Goal: Task Accomplishment & Management: Complete application form

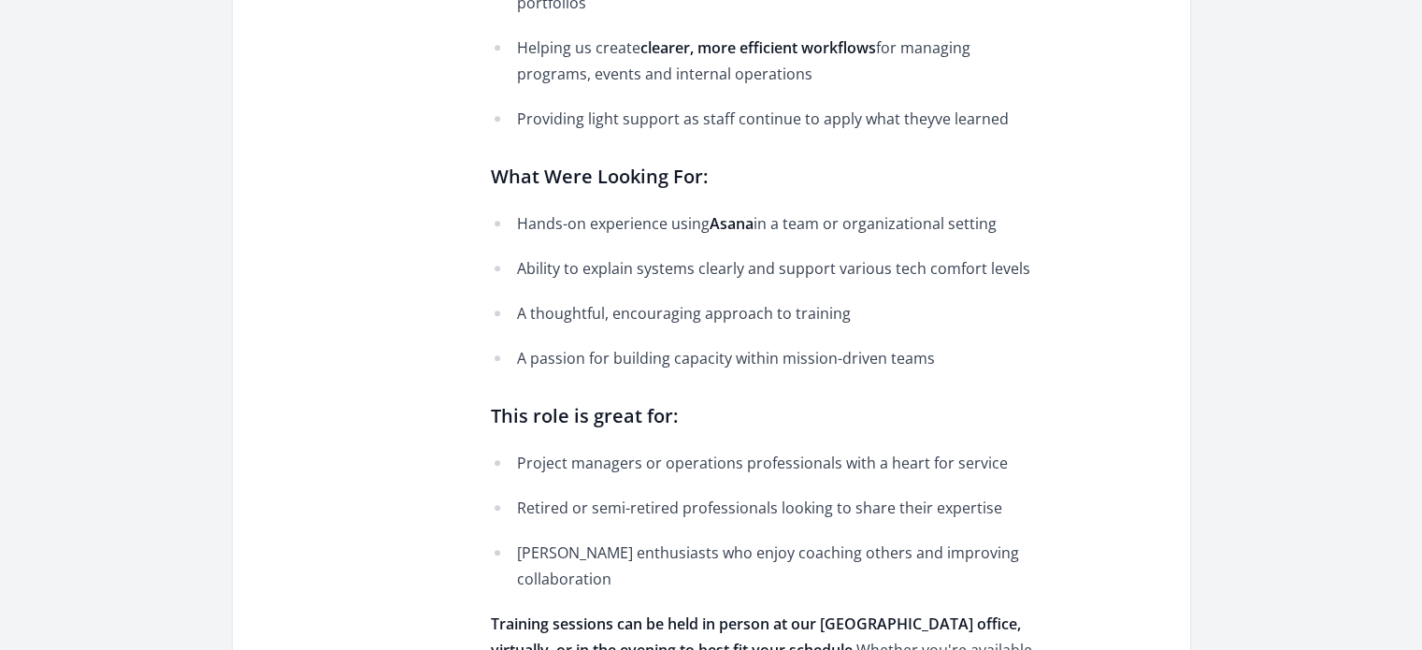
scroll to position [1090, 0]
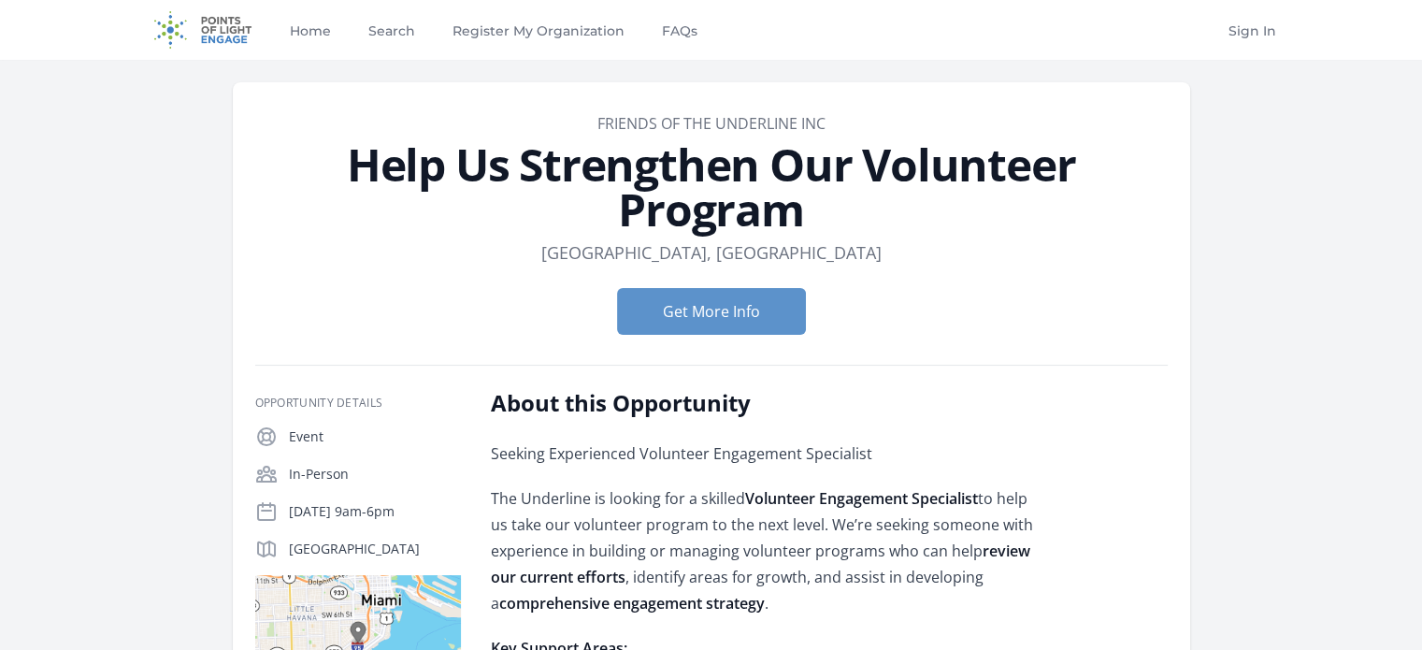
click at [951, 252] on dl "Location [GEOGRAPHIC_DATA], [GEOGRAPHIC_DATA]" at bounding box center [711, 252] width 912 height 26
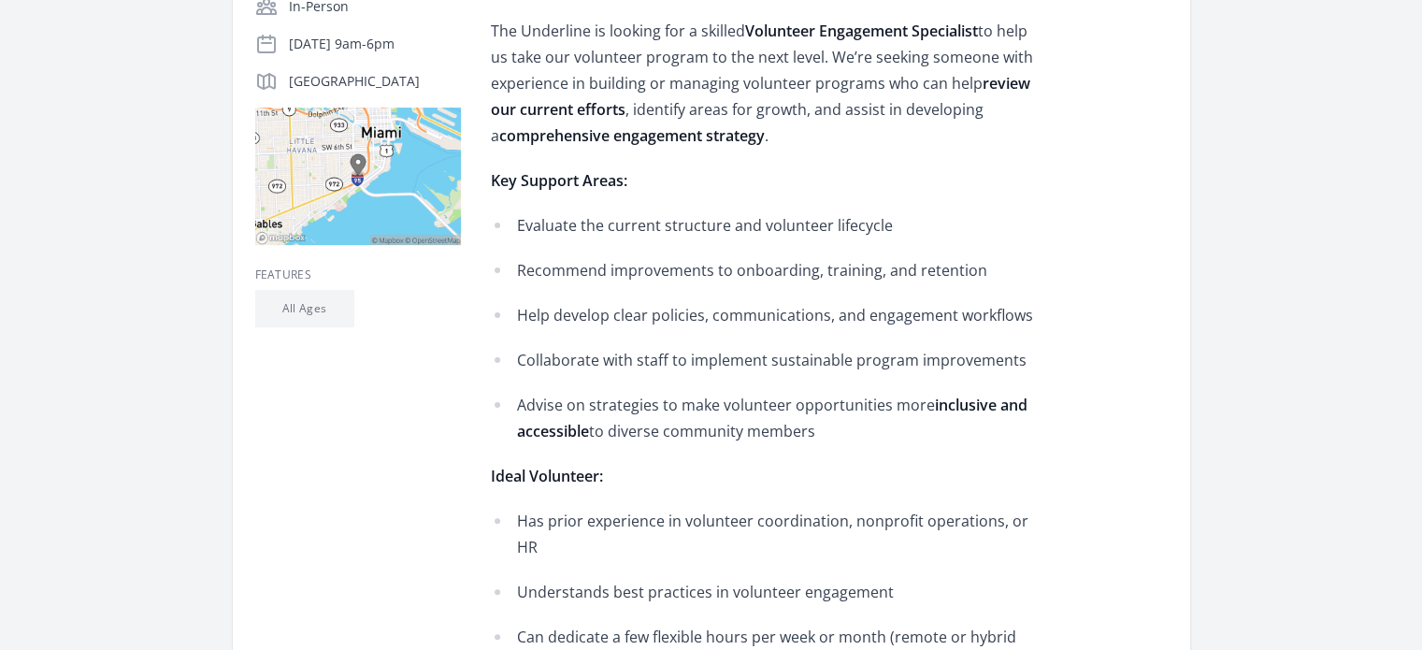
scroll to position [311, 0]
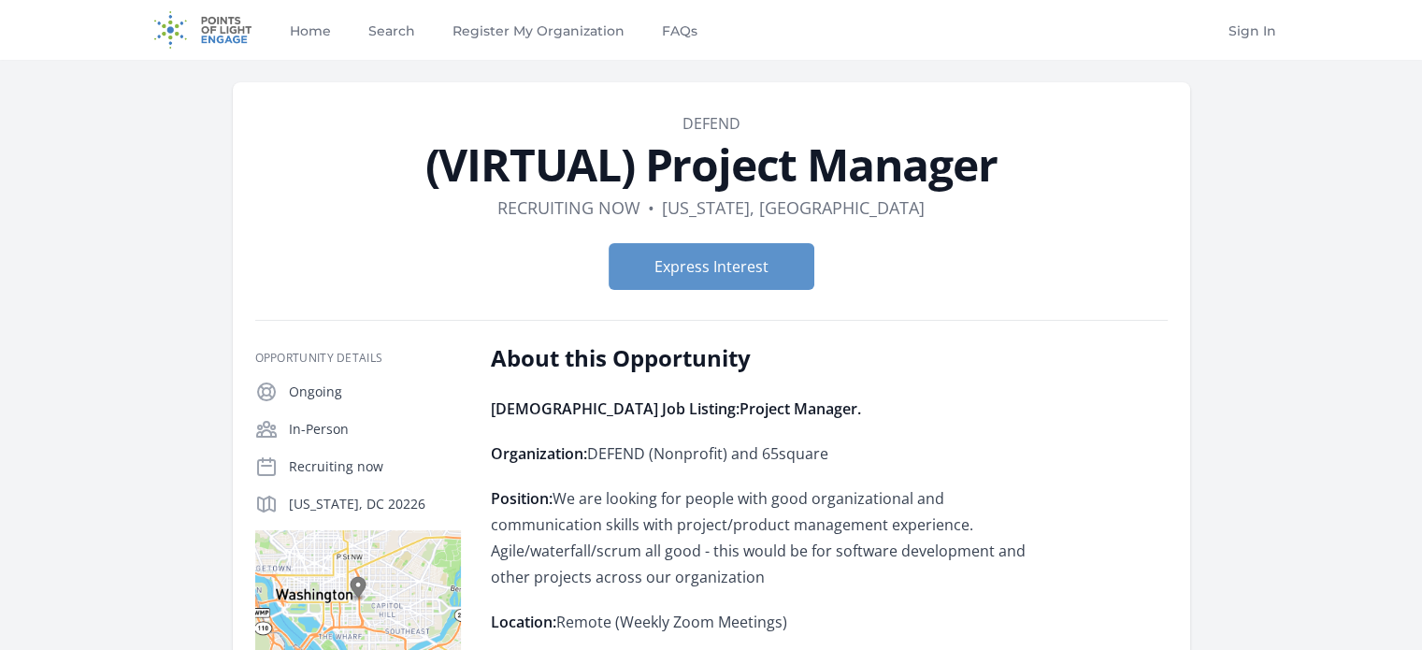
click at [1094, 279] on form "Express Interest" at bounding box center [711, 266] width 912 height 47
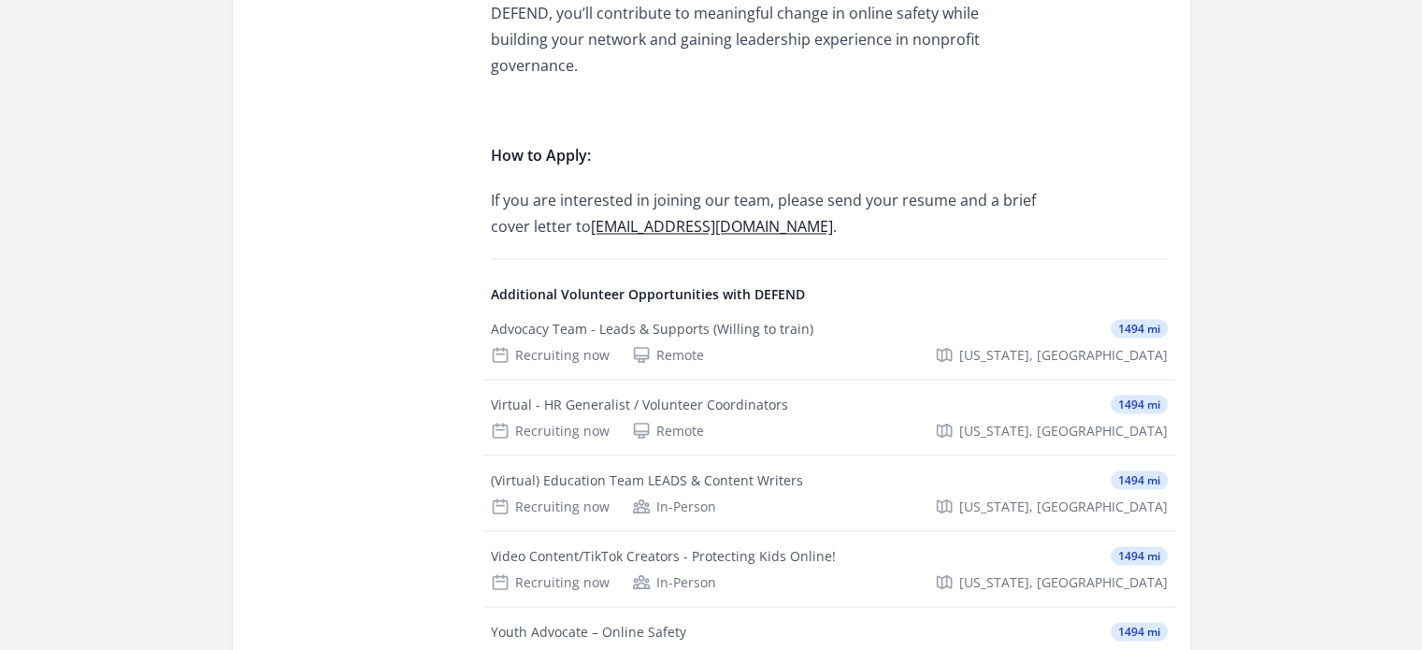
scroll to position [3271, 0]
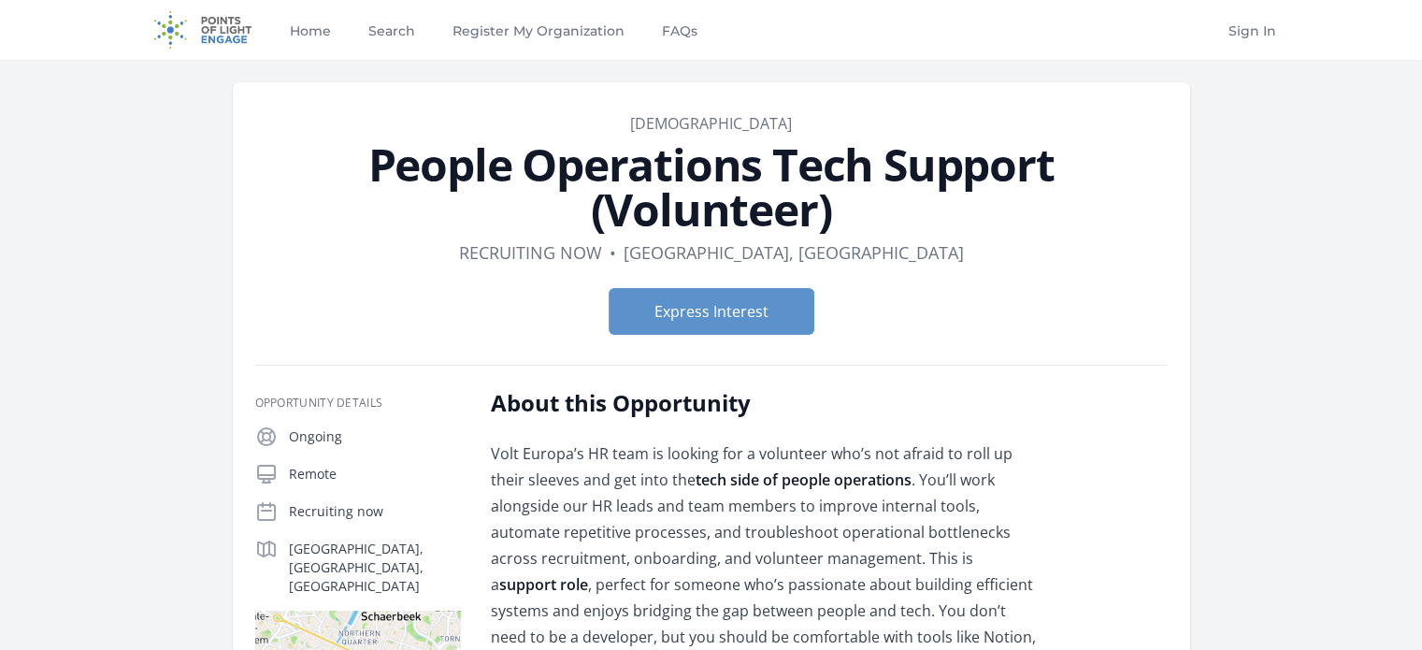
click at [1021, 243] on dl "Duration Recruiting now • Location [GEOGRAPHIC_DATA], [GEOGRAPHIC_DATA]" at bounding box center [711, 252] width 912 height 26
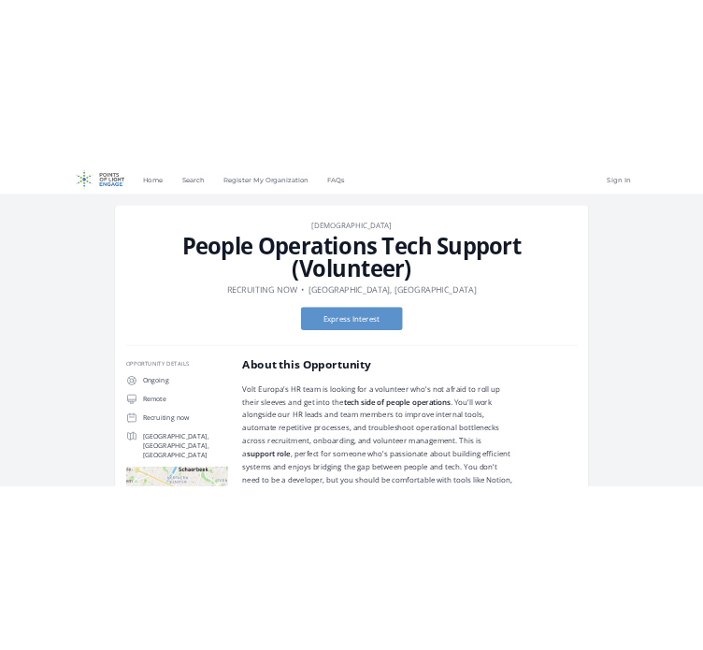
scroll to position [155, 0]
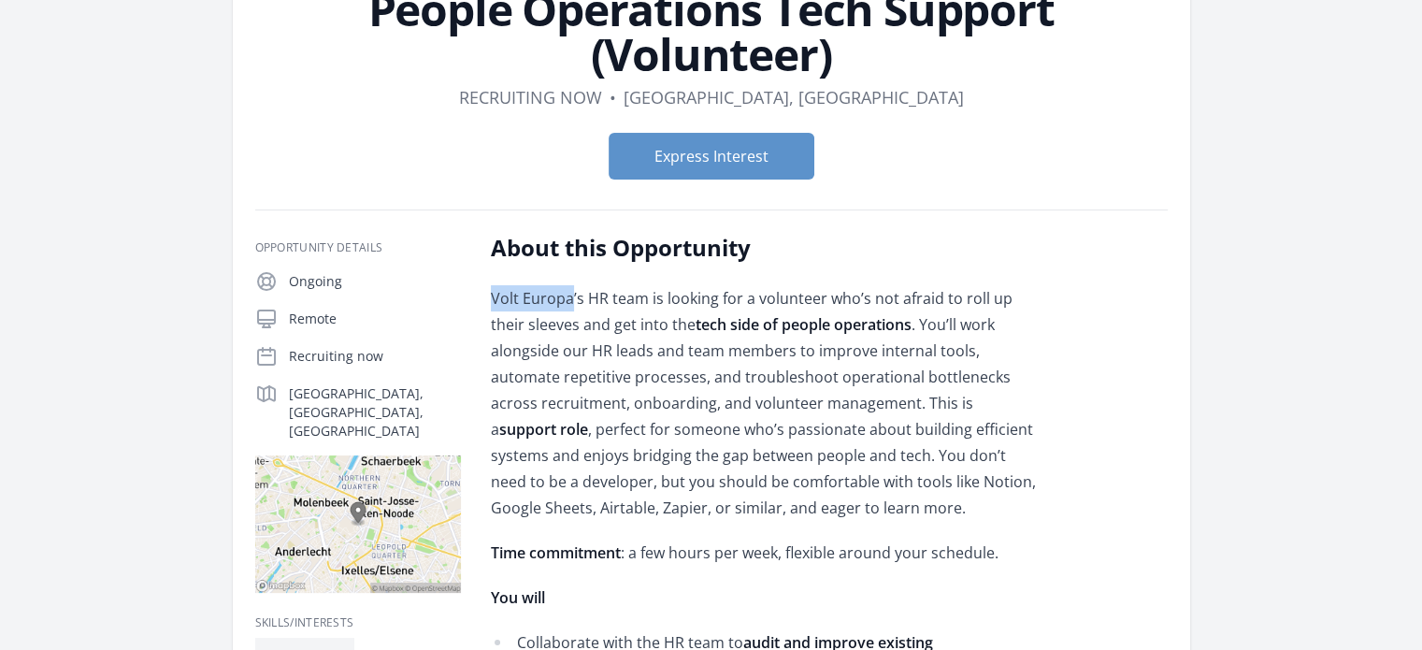
drag, startPoint x: 489, startPoint y: 300, endPoint x: 570, endPoint y: 302, distance: 81.3
click at [811, 307] on p "Volt Europa’s HR team is looking for a volunteer who’s not afraid to roll up th…" at bounding box center [764, 403] width 547 height 236
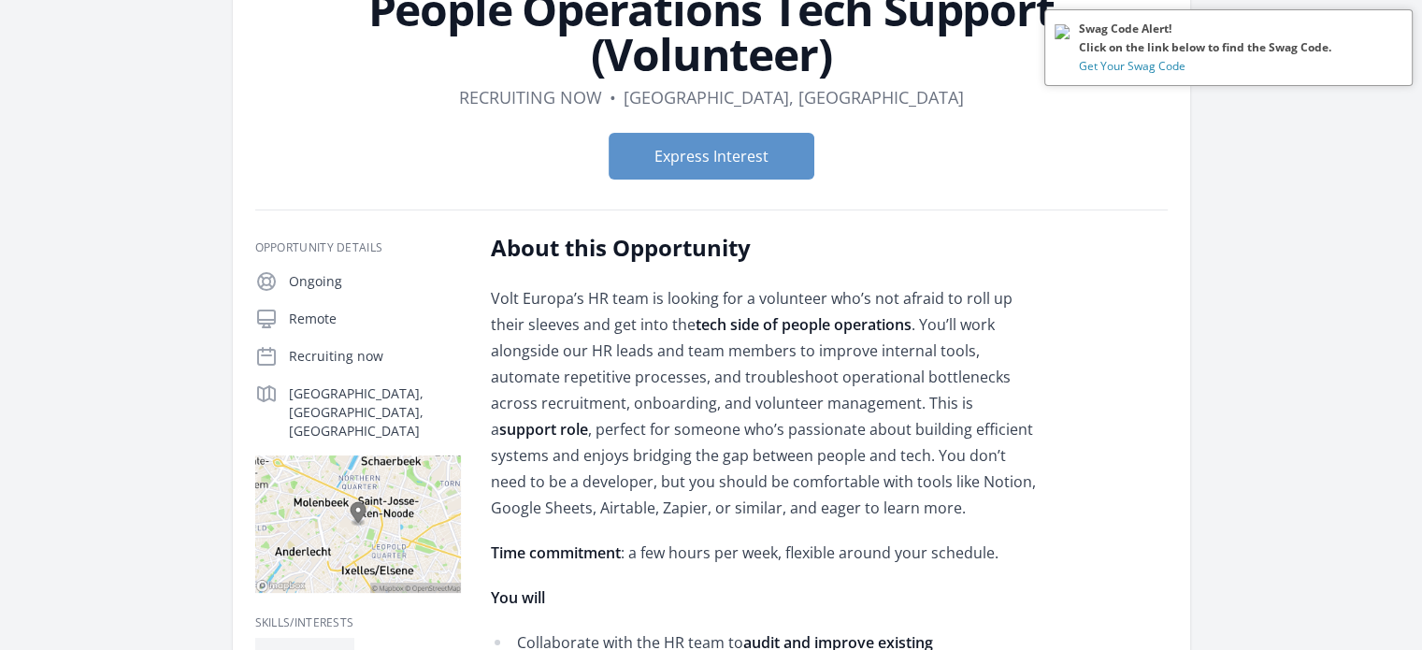
click at [1397, 23] on button at bounding box center [1397, 27] width 9 height 14
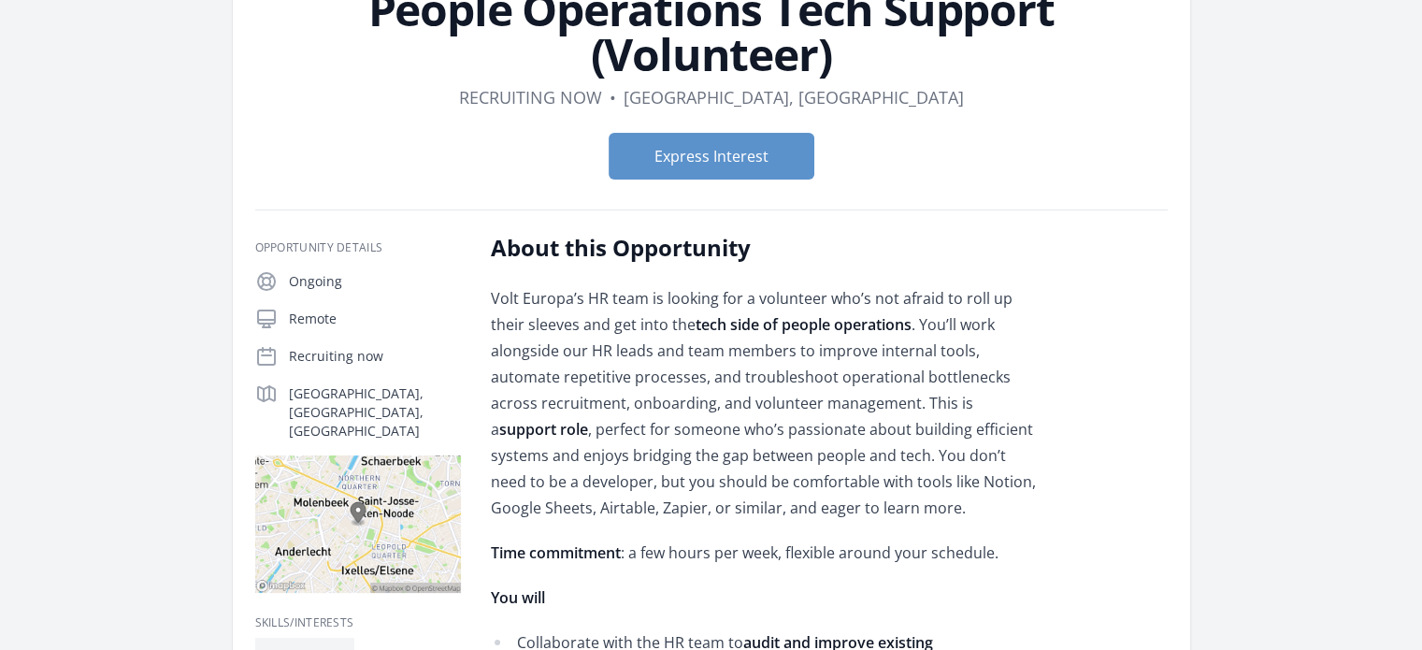
click at [989, 293] on p "Volt Europa’s HR team is looking for a volunteer who’s not afraid to roll up th…" at bounding box center [764, 403] width 547 height 236
drag, startPoint x: 730, startPoint y: 166, endPoint x: 617, endPoint y: 204, distance: 119.1
click at [680, 163] on button "Express Interest" at bounding box center [711, 156] width 206 height 47
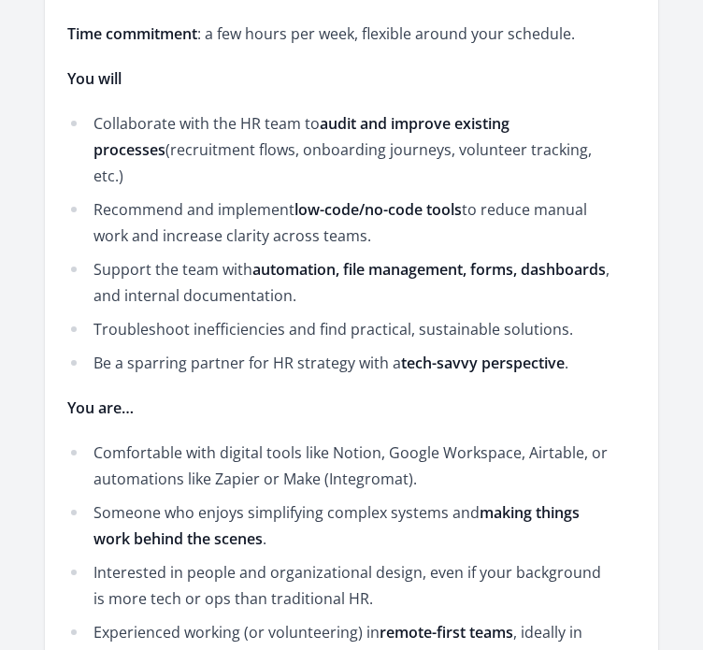
scroll to position [779, 0]
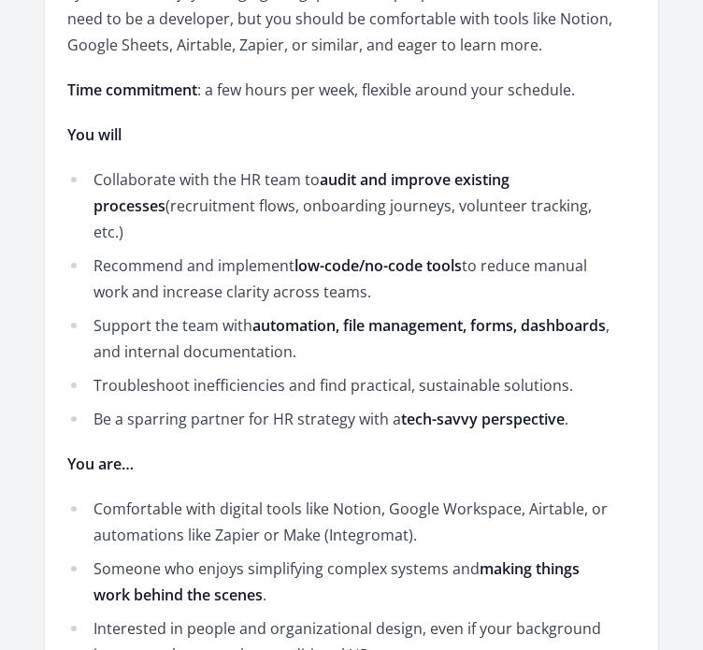
click at [405, 207] on li "Collaborate with the HR team to audit and improve existing processes (recruitme…" at bounding box center [340, 205] width 547 height 79
click at [324, 212] on li "Collaborate with the HR team to audit and improve existing processes (recruitme…" at bounding box center [340, 205] width 547 height 79
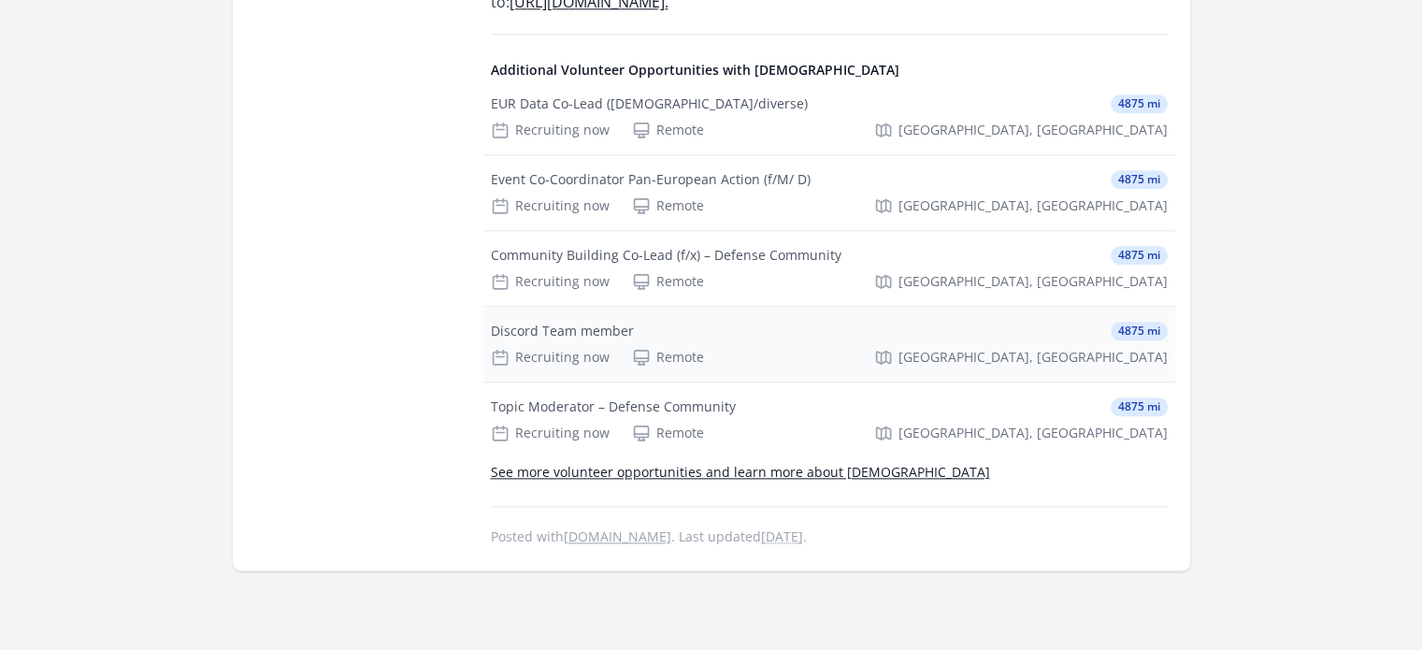
scroll to position [2181, 0]
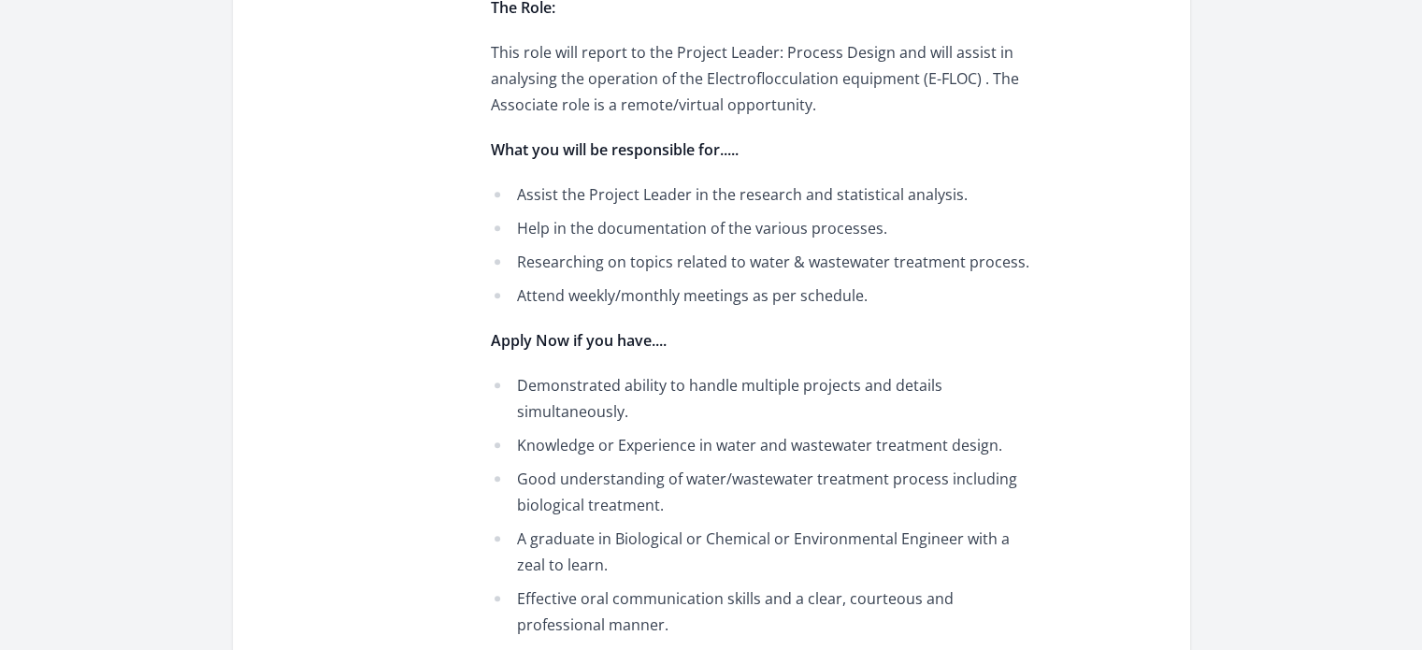
scroll to position [1090, 0]
